Goal: Task Accomplishment & Management: Use online tool/utility

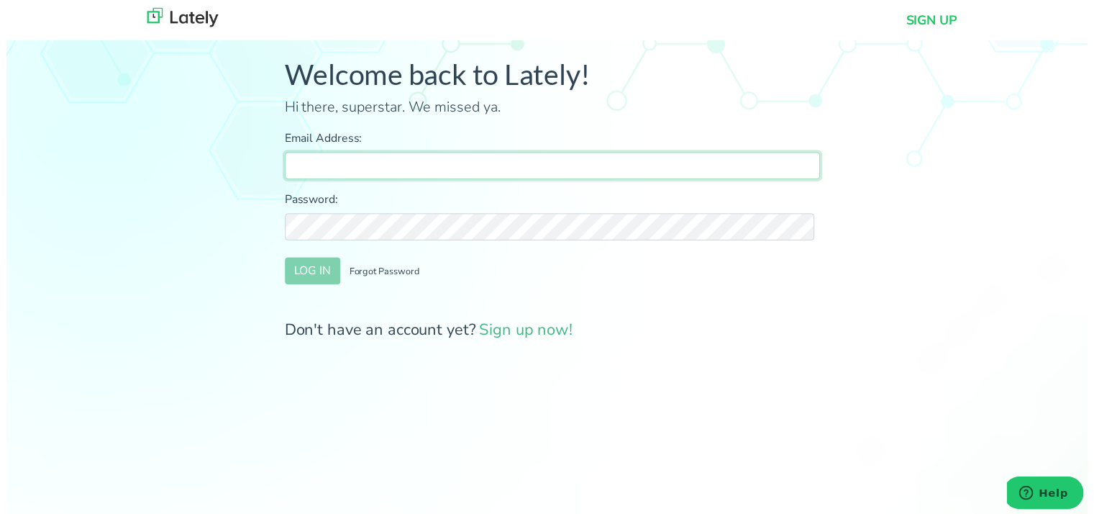
type input "[PERSON_NAME][EMAIL_ADDRESS][DOMAIN_NAME]"
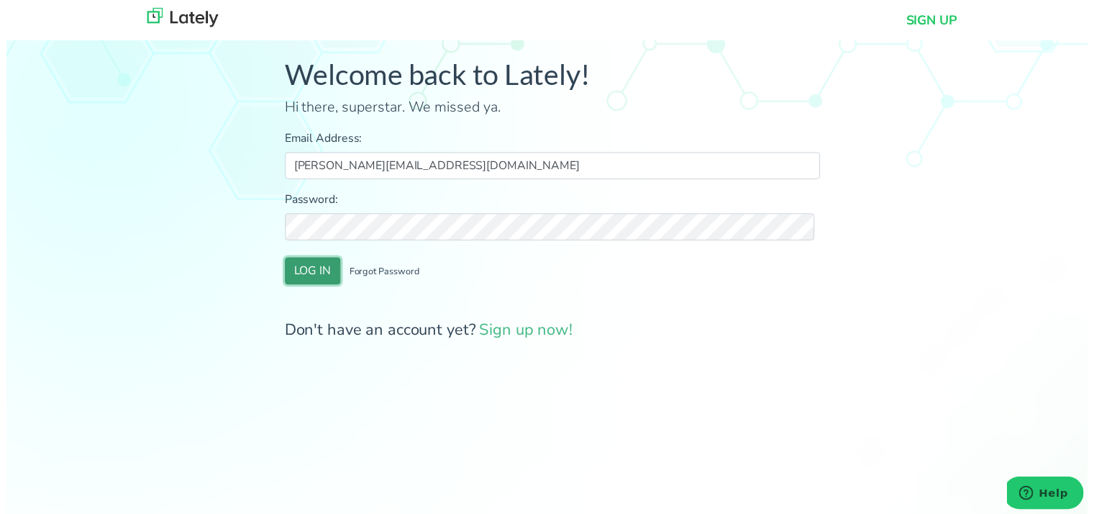
click at [298, 283] on button "LOG IN" at bounding box center [310, 273] width 56 height 27
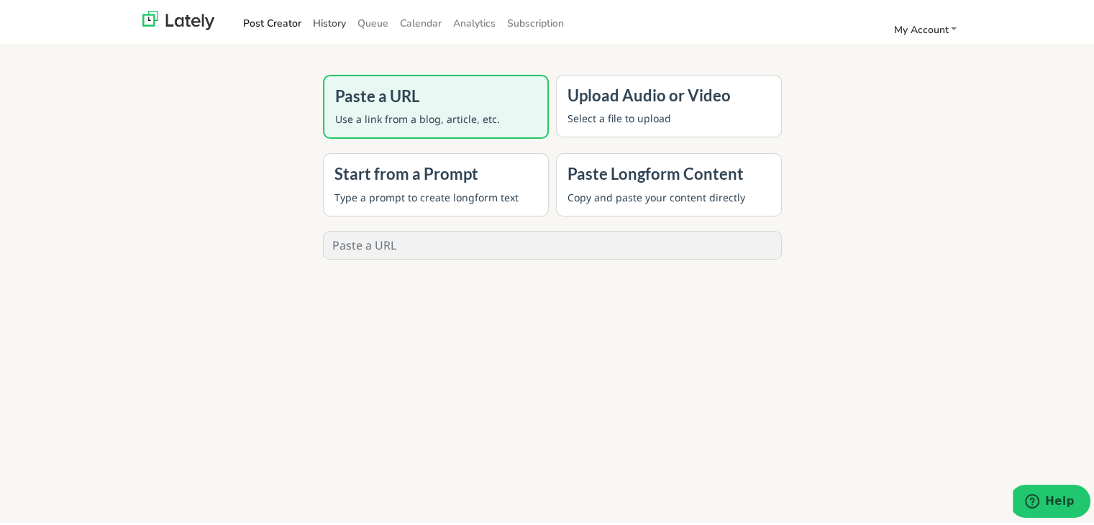
click at [334, 22] on link "History" at bounding box center [329, 21] width 45 height 24
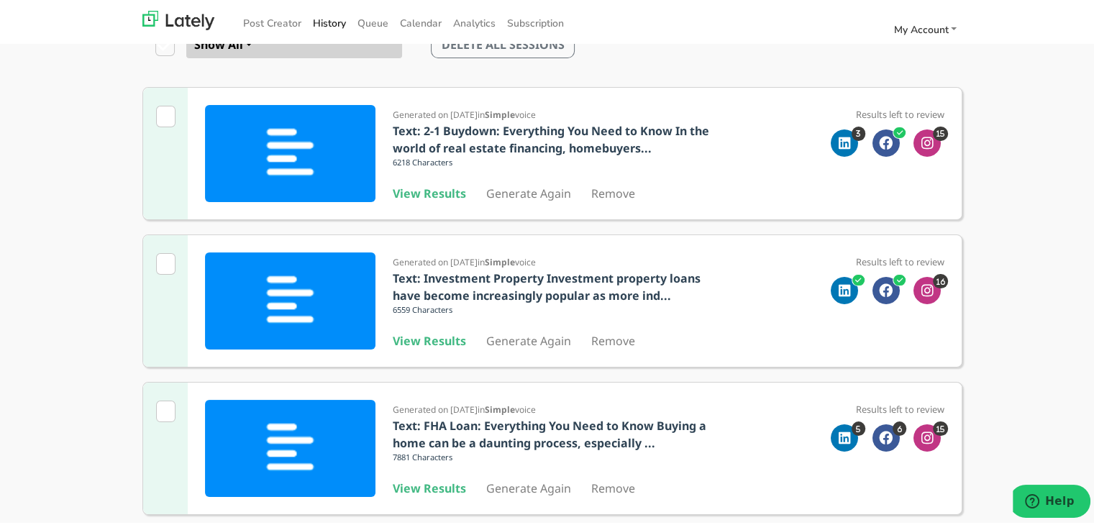
scroll to position [144, 0]
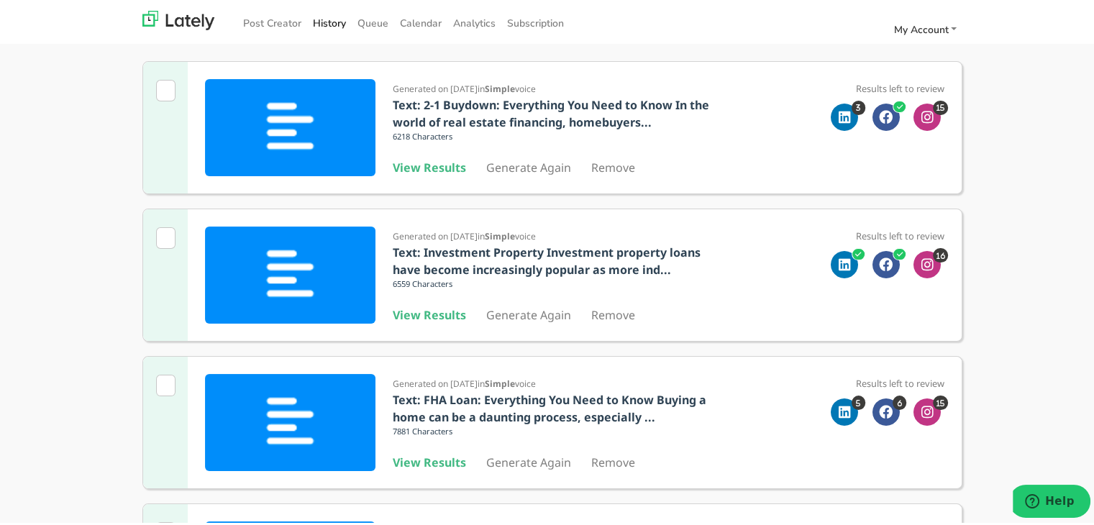
click at [422, 464] on b "View Results" at bounding box center [429, 460] width 73 height 16
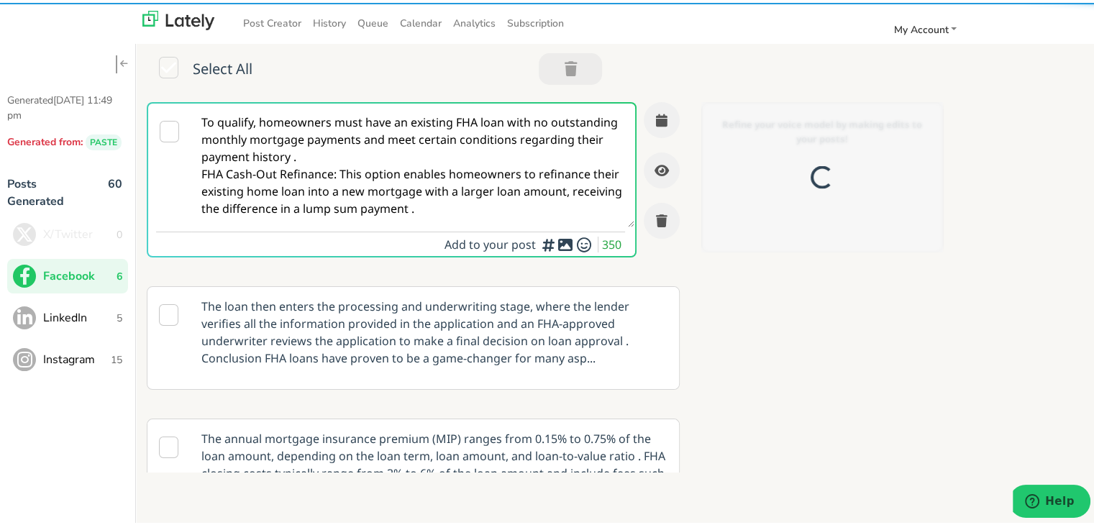
click at [316, 217] on textarea "To qualify, homeowners must have an existing FHA loan with no outstanding month…" at bounding box center [412, 163] width 443 height 124
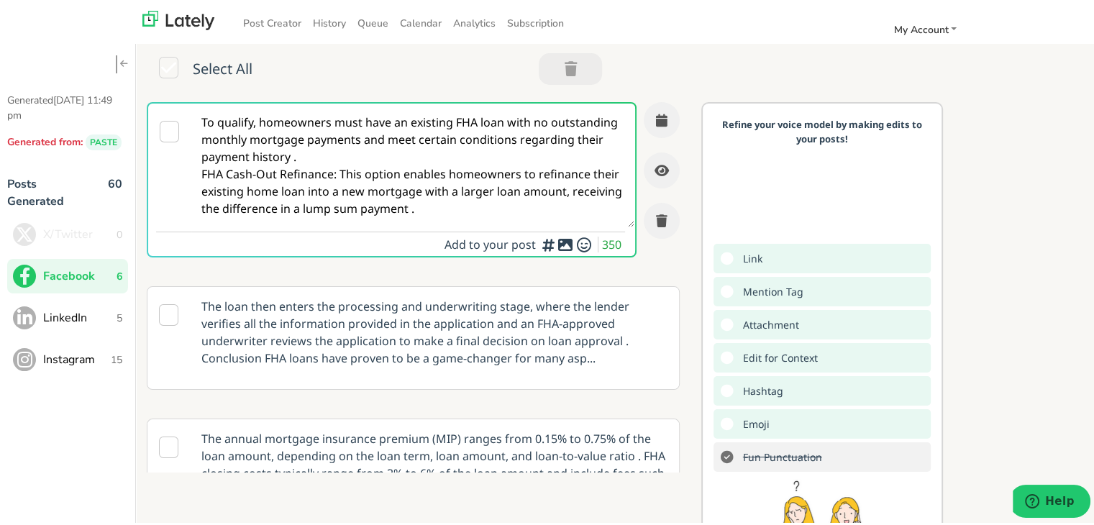
paste textarea "Want to build your dream home? 🛠️ Learn what construction loans cover & how to …"
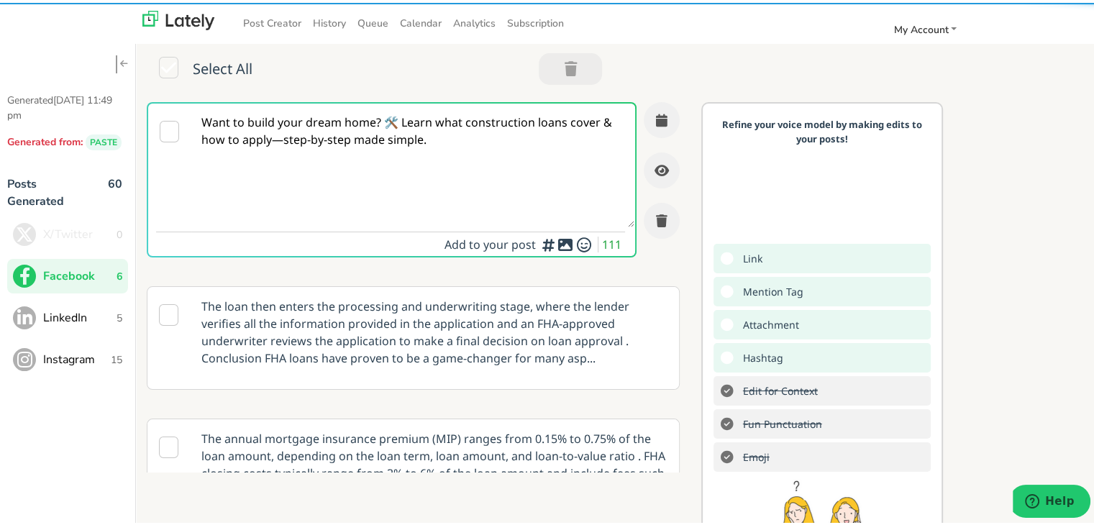
click at [280, 141] on textarea "Want to build your dream home? 🛠️ Learn what construction loans cover & how to …" at bounding box center [412, 163] width 443 height 124
click at [383, 122] on textarea "Want to build your dream home? 🛠️ Learn what construction loans cover & how to …" at bounding box center [412, 163] width 443 height 124
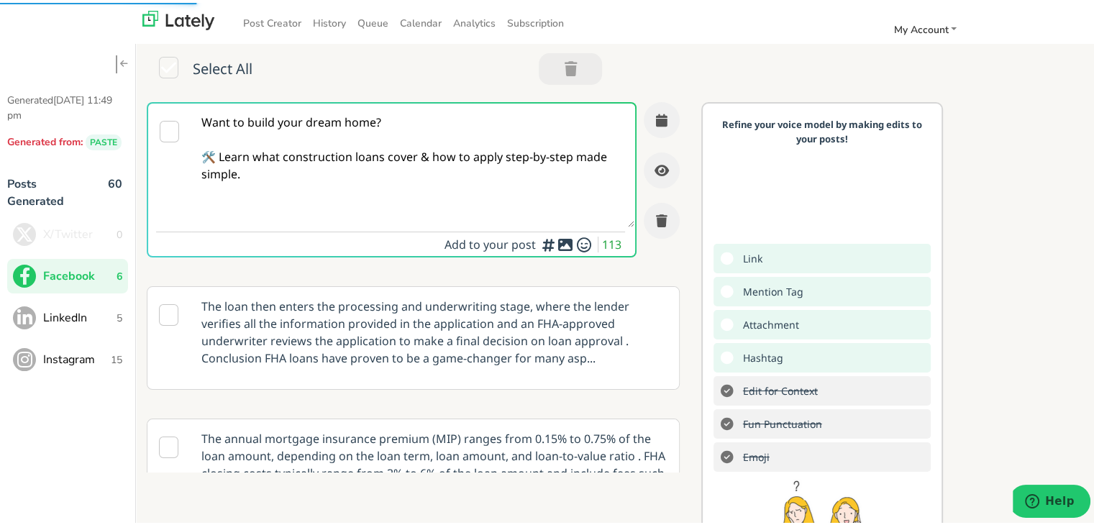
click at [360, 178] on textarea "Want to build your dream home? 🛠️ Learn what construction loans cover & how to …" at bounding box center [412, 163] width 443 height 124
type textarea "Want to build your dream home? 🛠️ Learn what construction loans cover & how to …"
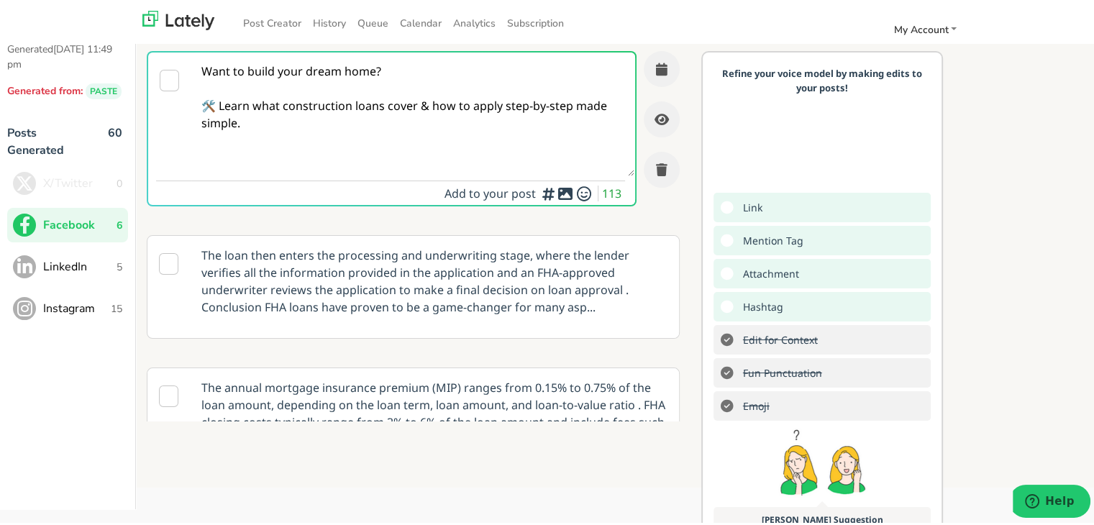
scroll to position [72, 0]
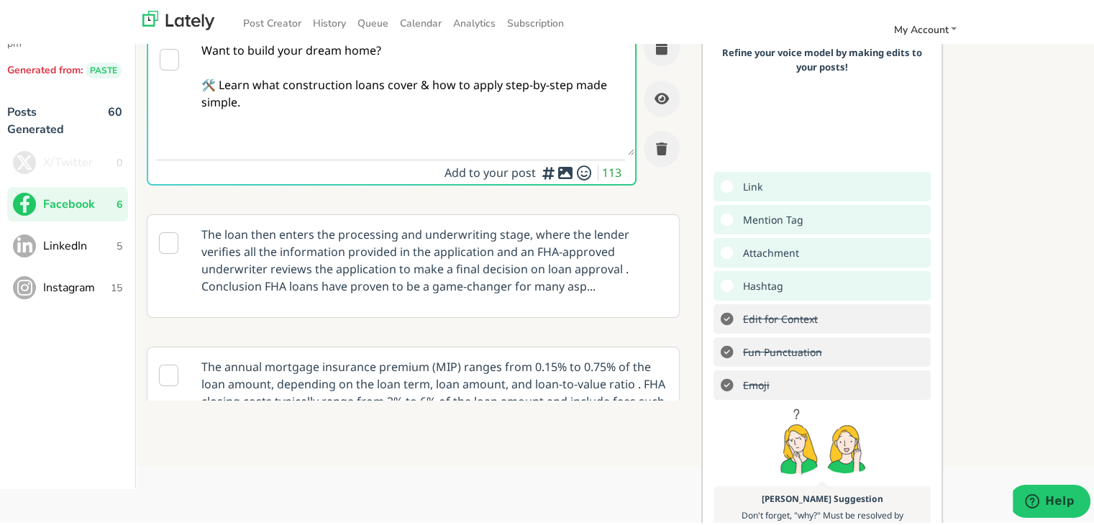
click at [378, 83] on textarea "Want to build your dream home? 🛠️ Learn what construction loans cover & how to …" at bounding box center [412, 91] width 443 height 124
click at [365, 106] on textarea "Want to build your dream home? 🛠️ Learn what construction loans cover & how to …" at bounding box center [412, 91] width 443 height 124
